Goal: Book appointment/travel/reservation

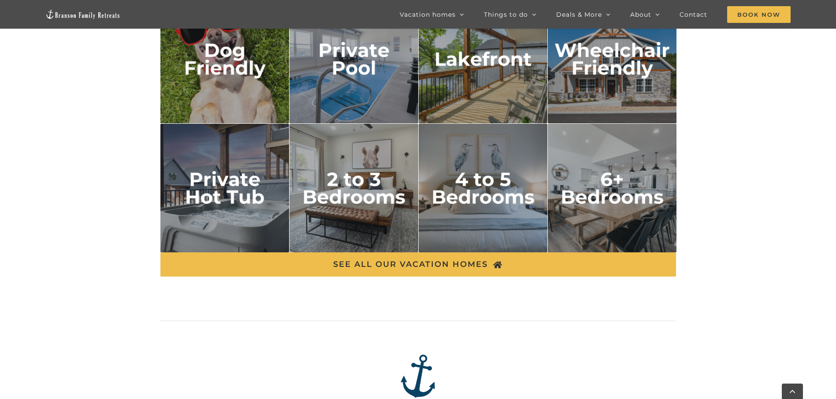
scroll to position [1543, 0]
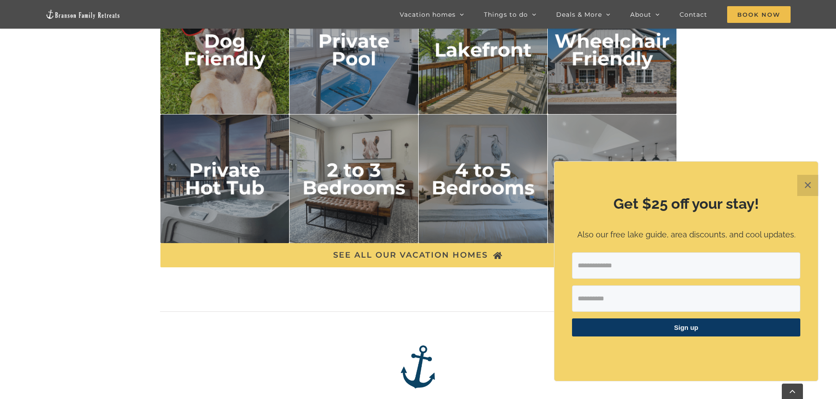
click at [383, 253] on span "SEE ALL OUR VACATION HOMES" at bounding box center [410, 255] width 155 height 9
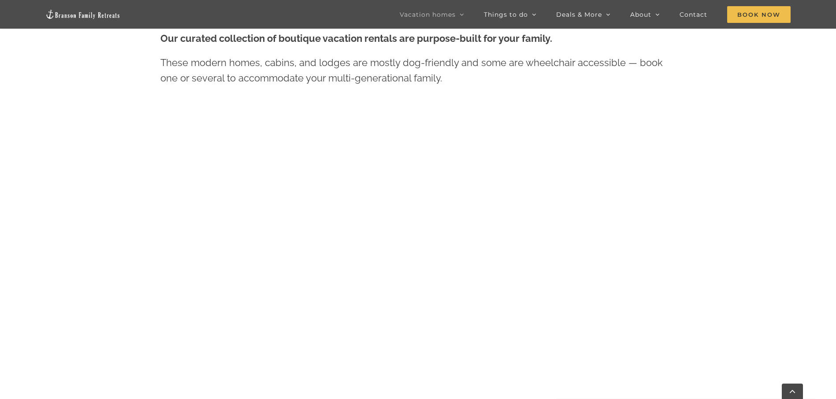
scroll to position [447, 0]
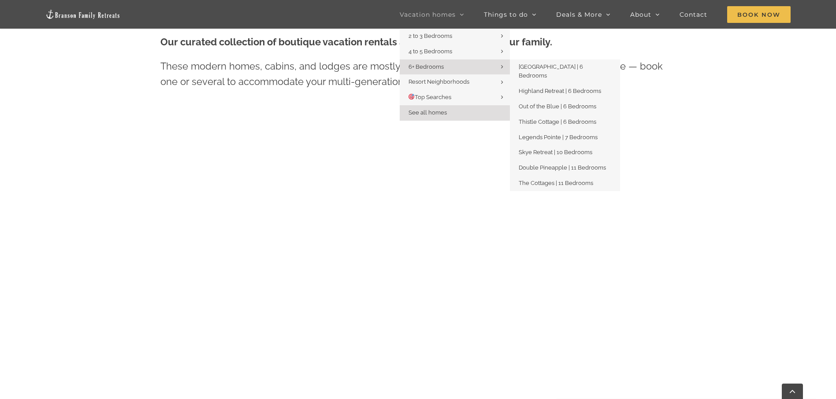
click at [441, 65] on span "6+ Bedrooms" at bounding box center [426, 66] width 35 height 7
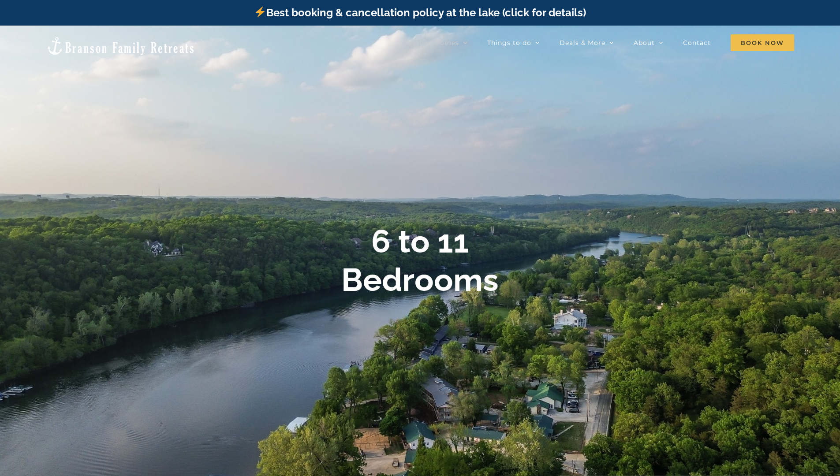
click at [446, 4] on div "Best booking & cancellation policy at the lake (click for details)" at bounding box center [420, 13] width 840 height 26
click at [432, 0] on div "Best booking & cancellation policy at the lake (click for details)" at bounding box center [420, 13] width 840 height 26
